Goal: Transaction & Acquisition: Subscribe to service/newsletter

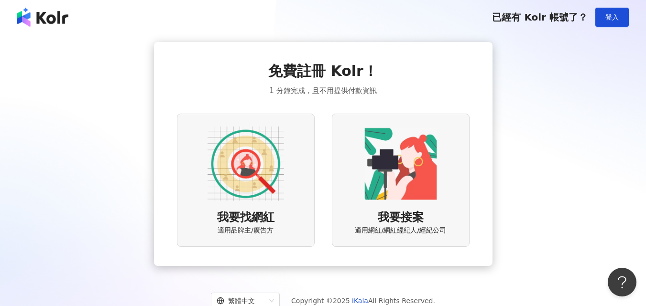
click at [261, 139] on img at bounding box center [246, 164] width 77 height 77
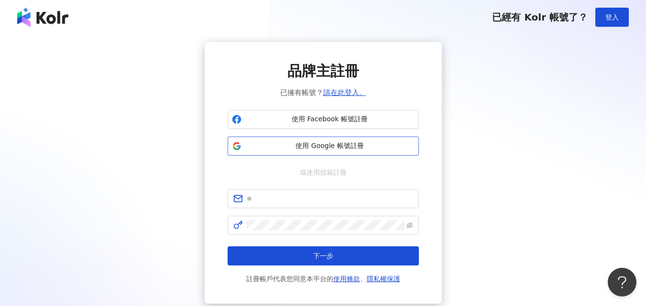
click at [262, 149] on span "使用 Google 帳號註冊" at bounding box center [329, 147] width 169 height 10
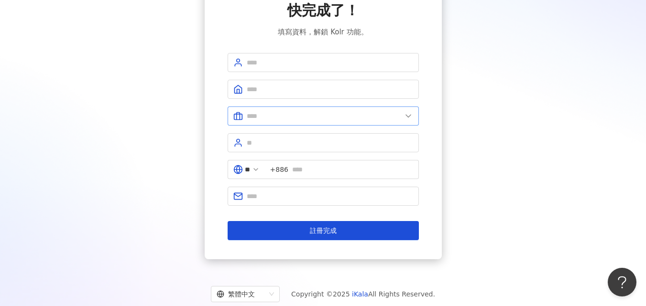
scroll to position [38, 0]
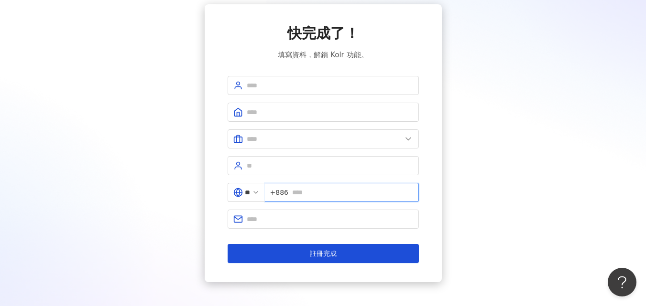
click at [298, 191] on input "text" at bounding box center [352, 192] width 121 height 11
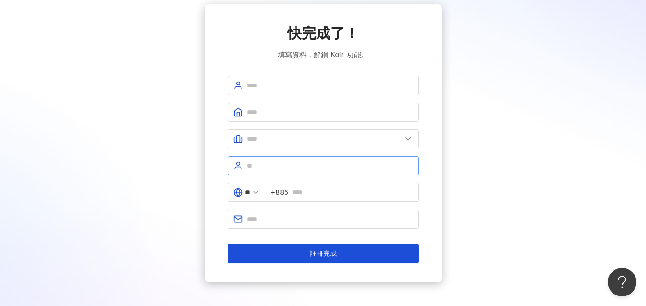
click at [293, 171] on span at bounding box center [323, 165] width 191 height 19
type input "*"
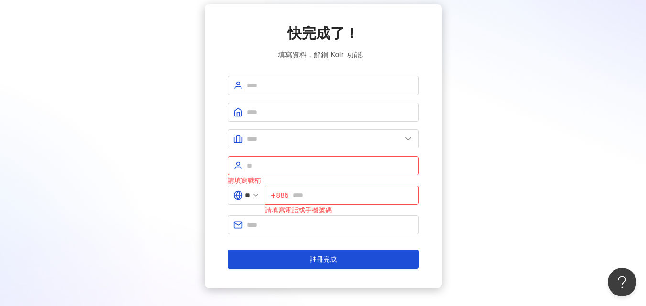
click at [195, 208] on div "快完成了！ 填寫資料，解鎖 Kolr 功能。 請填寫職稱 ** +886 請填寫電話或手機號碼 註冊完成" at bounding box center [322, 146] width 623 height 284
click at [398, 189] on span "+886" at bounding box center [342, 195] width 154 height 19
